Goal: Information Seeking & Learning: Learn about a topic

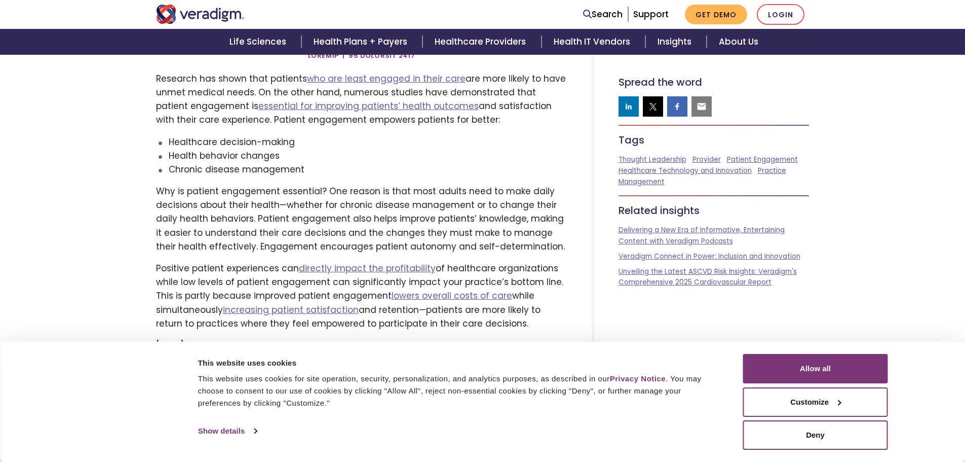
scroll to position [405, 0]
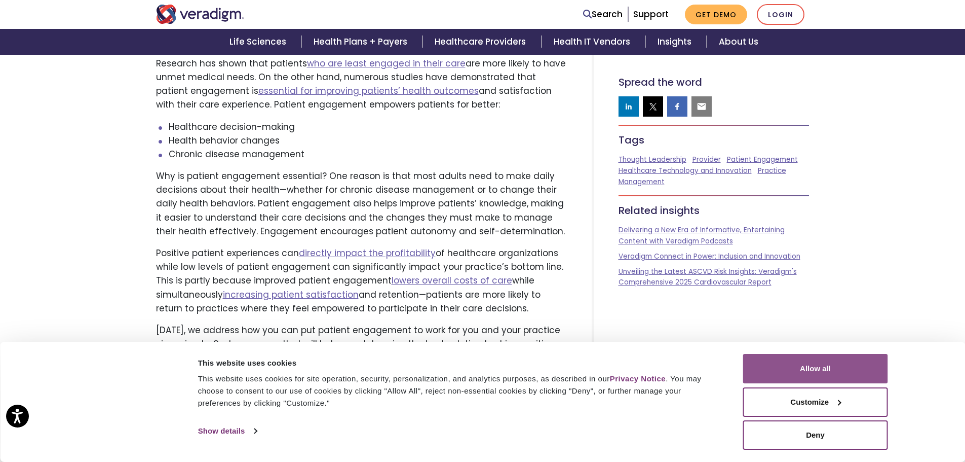
click at [813, 373] on button "Allow all" at bounding box center [815, 368] width 145 height 29
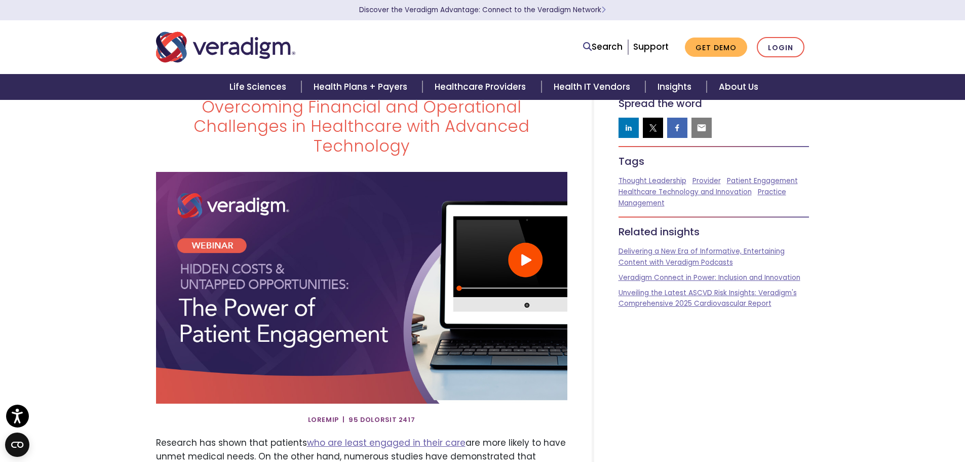
scroll to position [0, 0]
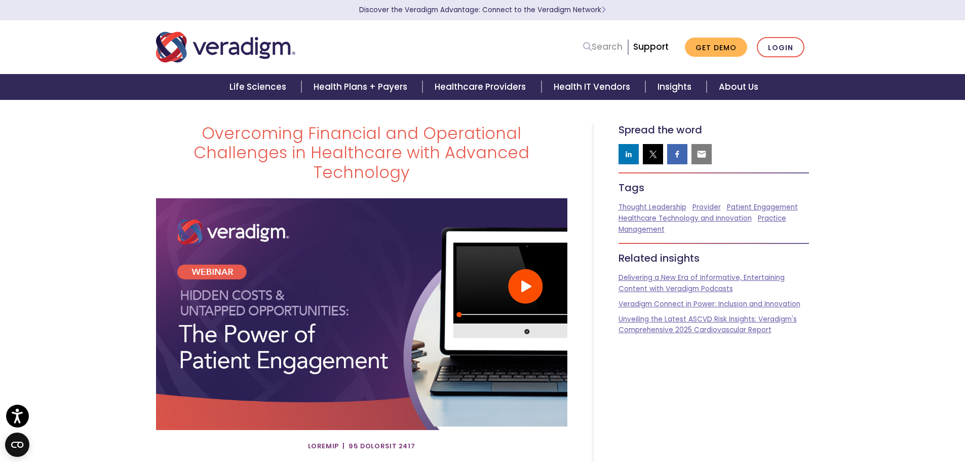
click at [606, 45] on link "Search" at bounding box center [603, 47] width 40 height 14
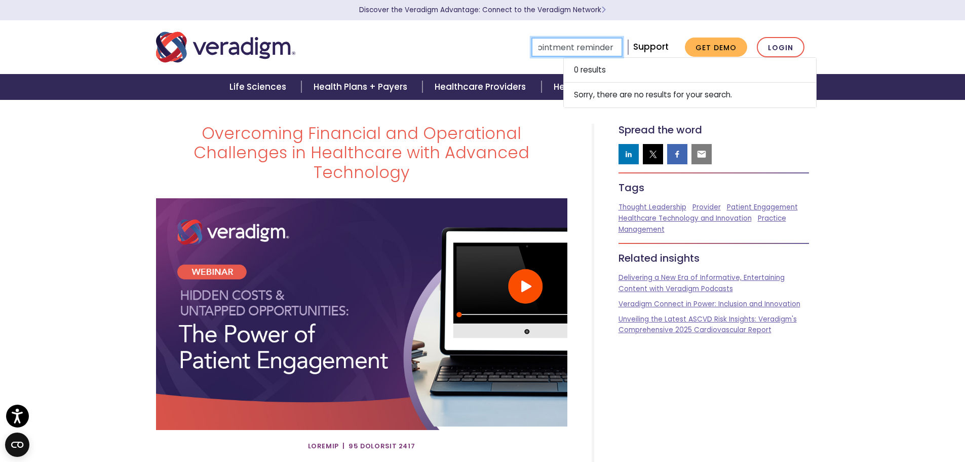
type input "patient appointment reminders"
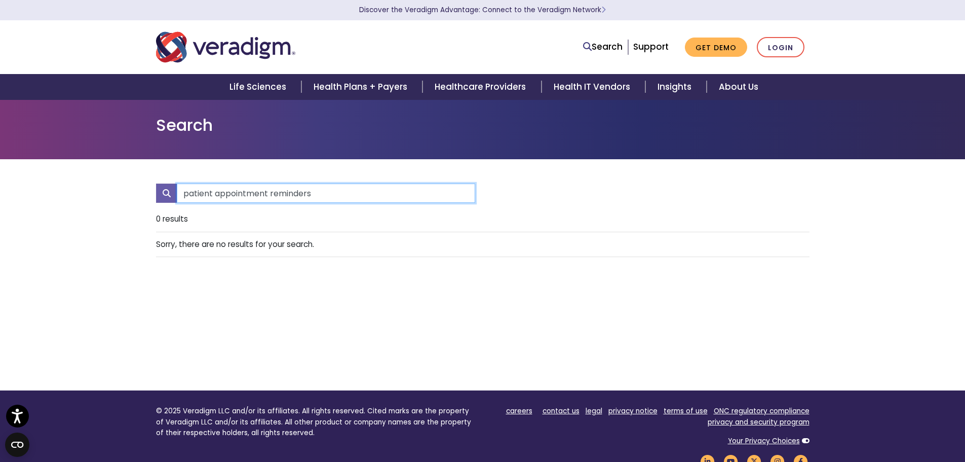
click at [266, 194] on input "patient appointment reminders" at bounding box center [326, 192] width 298 height 19
drag, startPoint x: 270, startPoint y: 193, endPoint x: 213, endPoint y: 194, distance: 57.3
click at [213, 194] on input "patient appointment reminders" at bounding box center [326, 192] width 298 height 19
type input "patient reminders"
click at [270, 197] on input "patient reminders" at bounding box center [326, 192] width 298 height 19
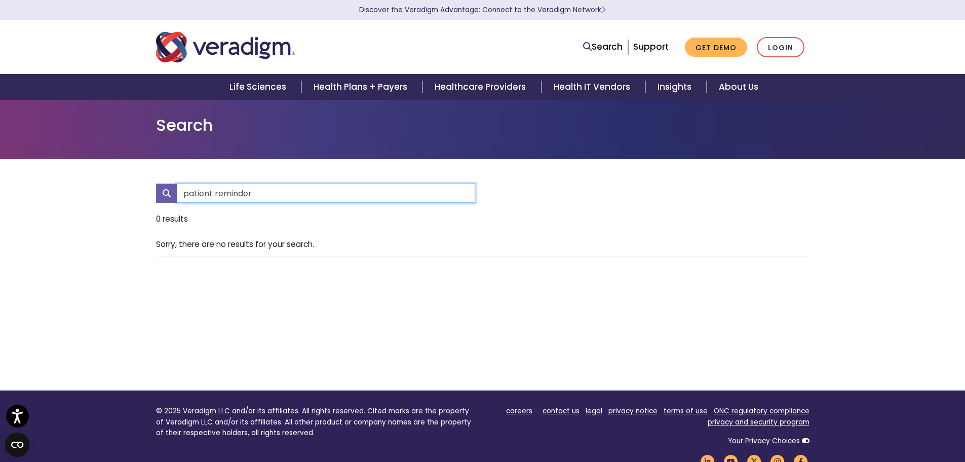
type input "patient reminder"
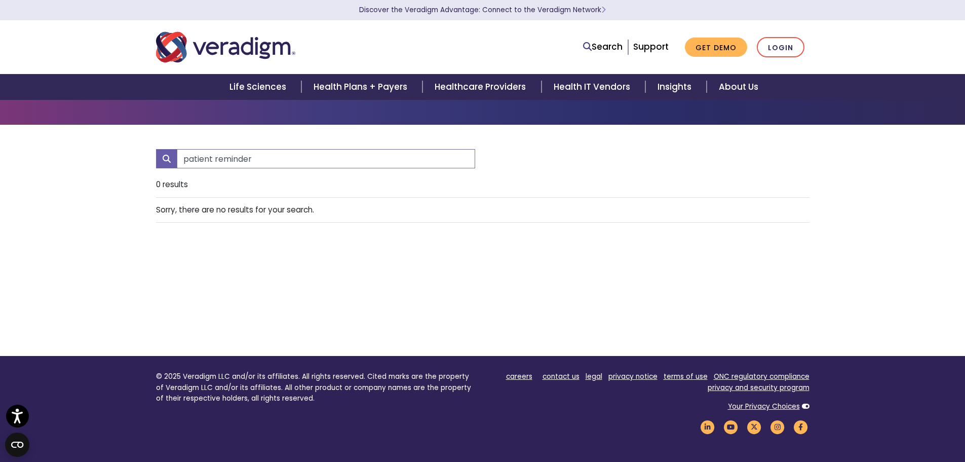
scroll to position [101, 0]
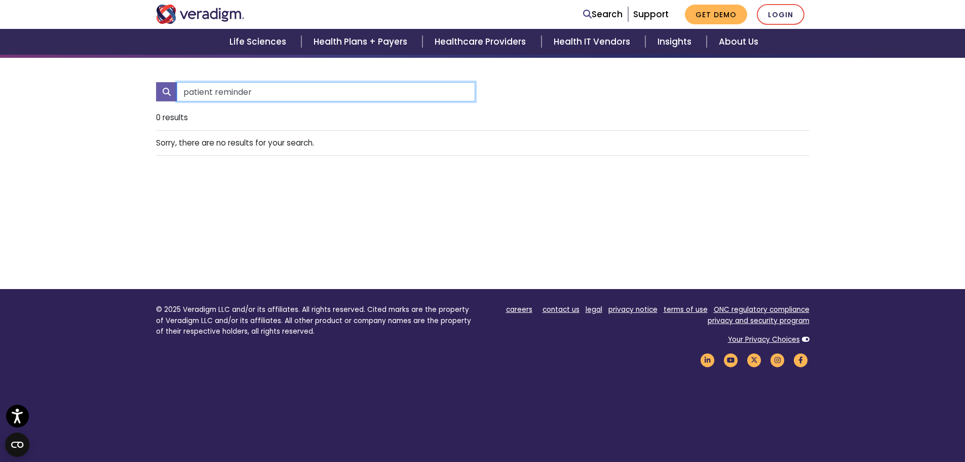
click at [463, 94] on input "patient reminder" at bounding box center [326, 91] width 298 height 19
